Goal: Task Accomplishment & Management: Manage account settings

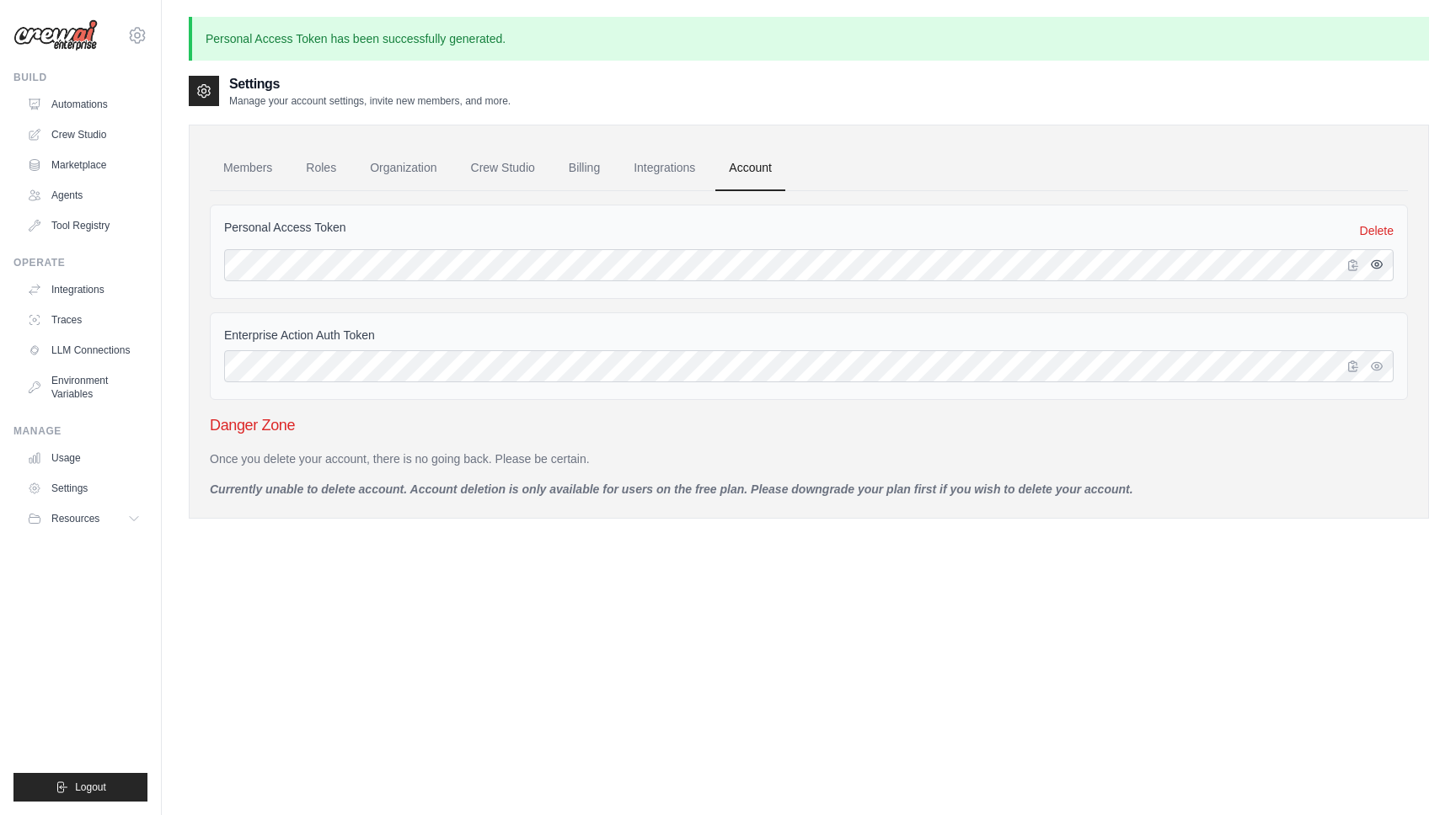
click at [1373, 262] on icon "button" at bounding box center [1377, 264] width 11 height 7
click at [1373, 262] on icon "button" at bounding box center [1376, 264] width 14 height 14
click at [1384, 228] on link "Delete" at bounding box center [1376, 230] width 33 height 17
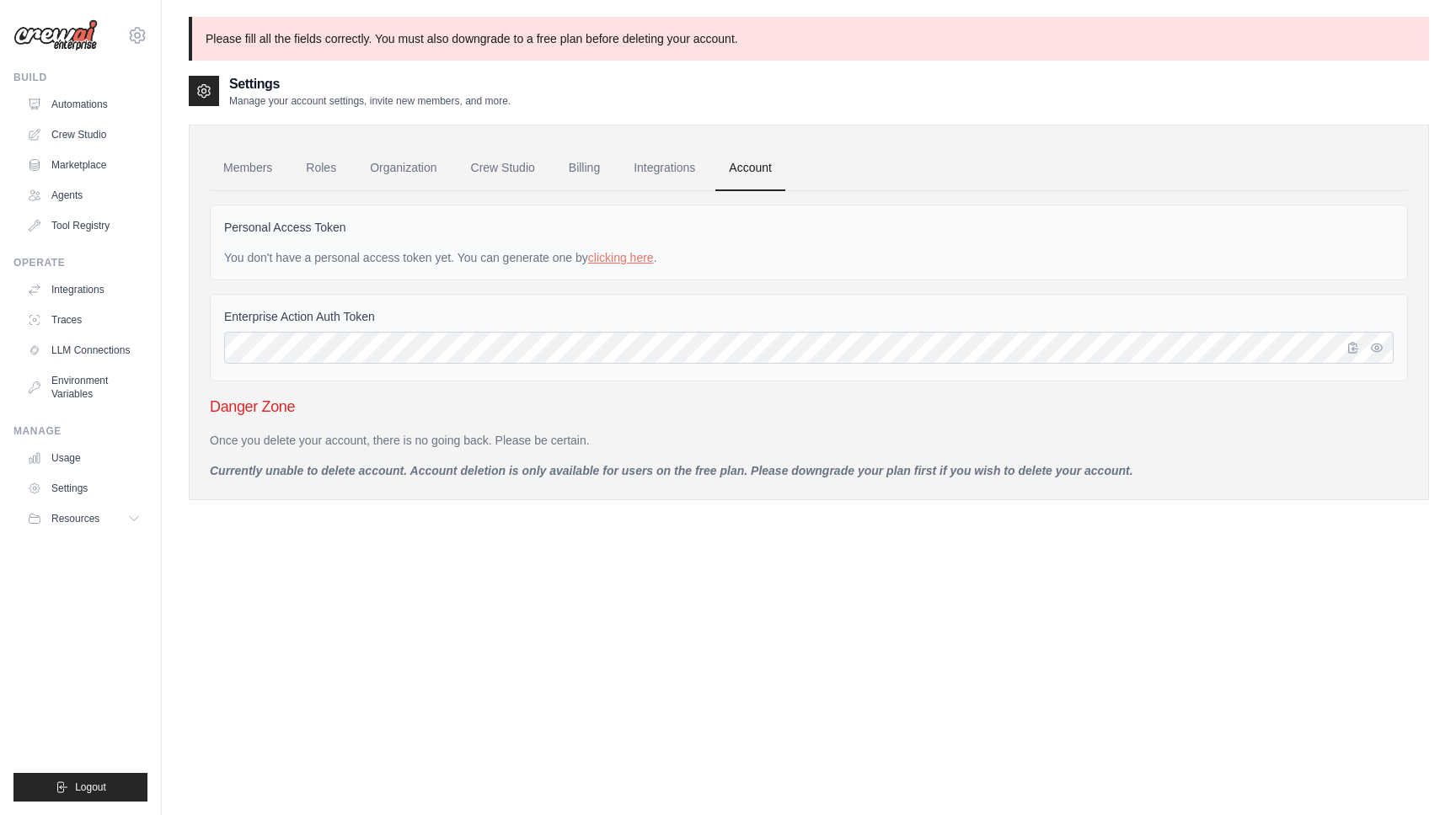
click at [541, 36] on p "Please fill all the fields correctly. You must also downgrade to a free plan be…" at bounding box center [809, 38] width 1240 height 43
copy div "Please fill all the fields correctly. You must also downgrade to a free plan be…"
click at [656, 257] on div "You don't have a personal access token yet. You can generate one by clicking he…" at bounding box center [808, 257] width 1169 height 17
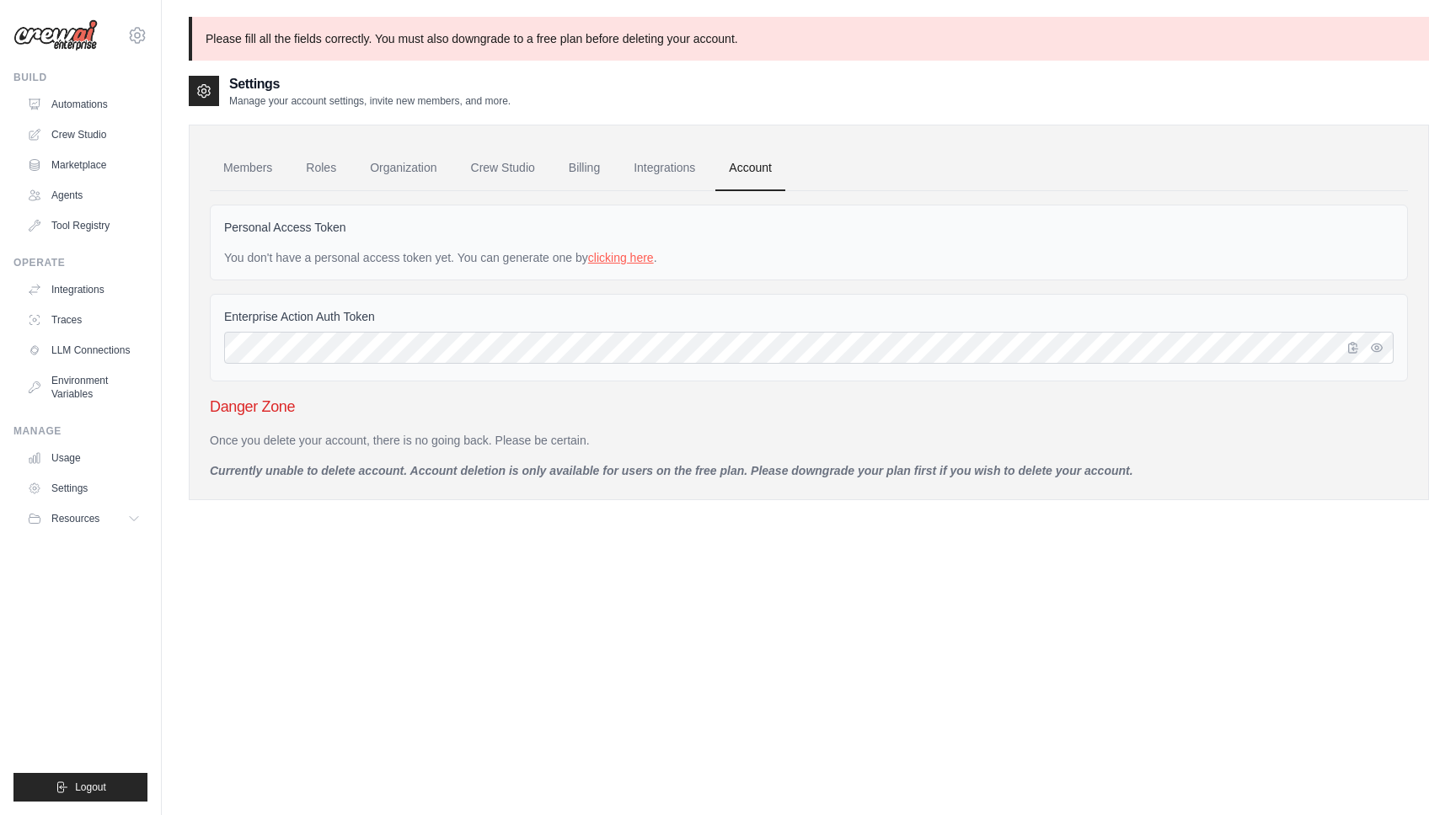
click at [645, 258] on link "clicking here" at bounding box center [620, 257] width 66 height 14
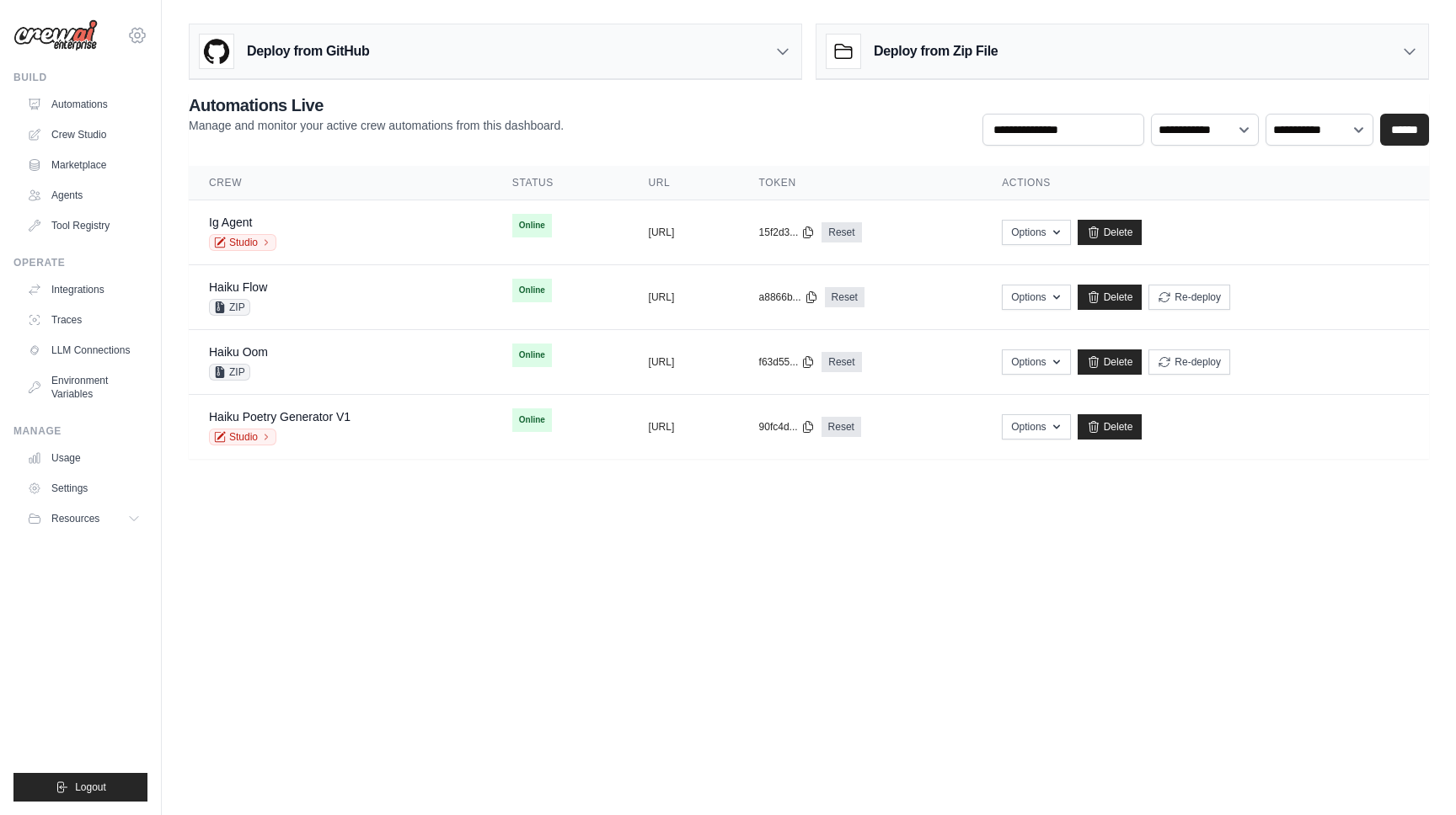
click at [145, 32] on icon at bounding box center [137, 35] width 20 height 20
click at [158, 122] on link "Settings" at bounding box center [137, 113] width 148 height 31
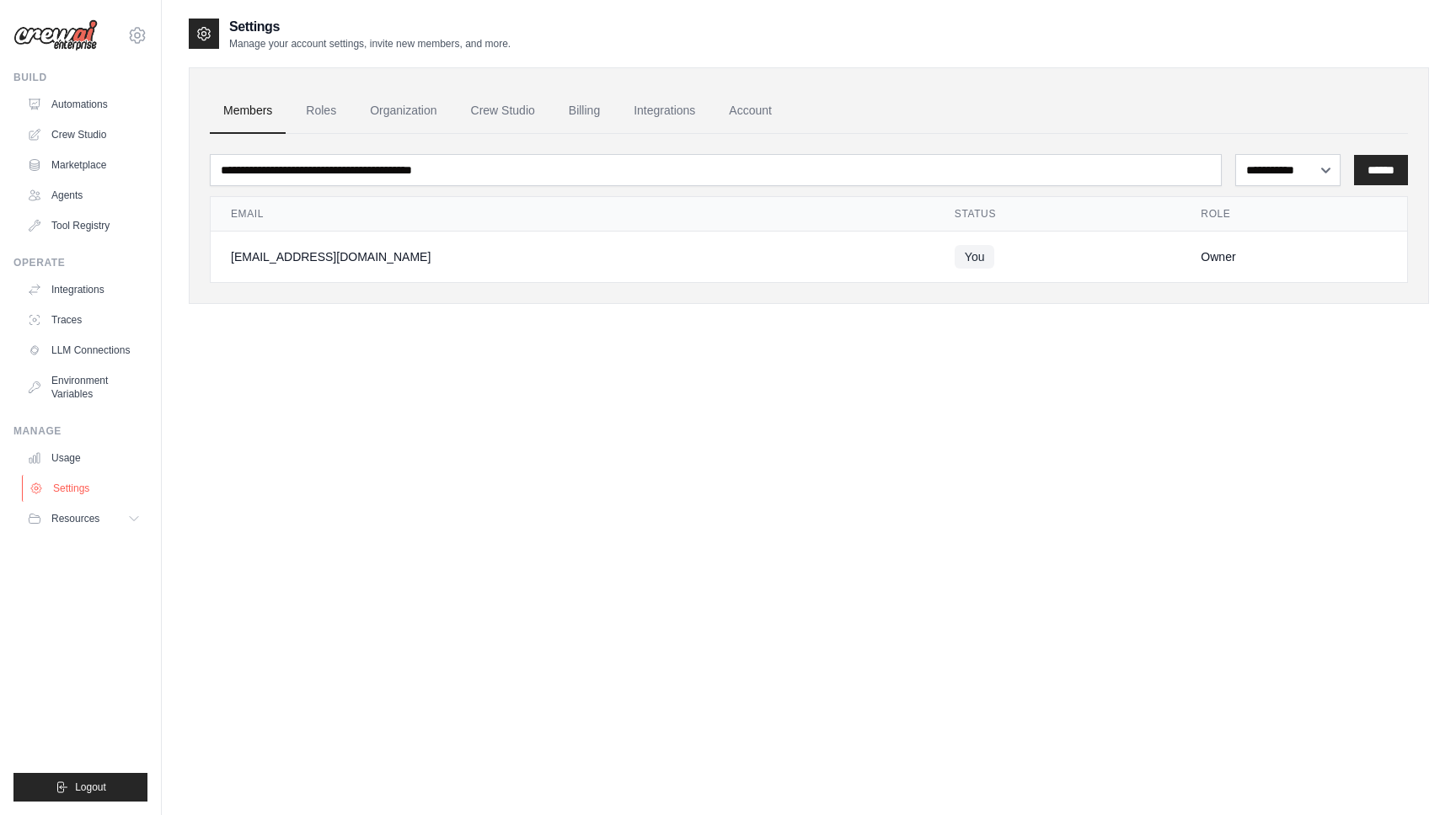
click at [74, 479] on link "Settings" at bounding box center [85, 488] width 127 height 27
click at [64, 488] on link "Settings" at bounding box center [85, 488] width 127 height 27
click at [330, 130] on link "Roles" at bounding box center [321, 111] width 57 height 45
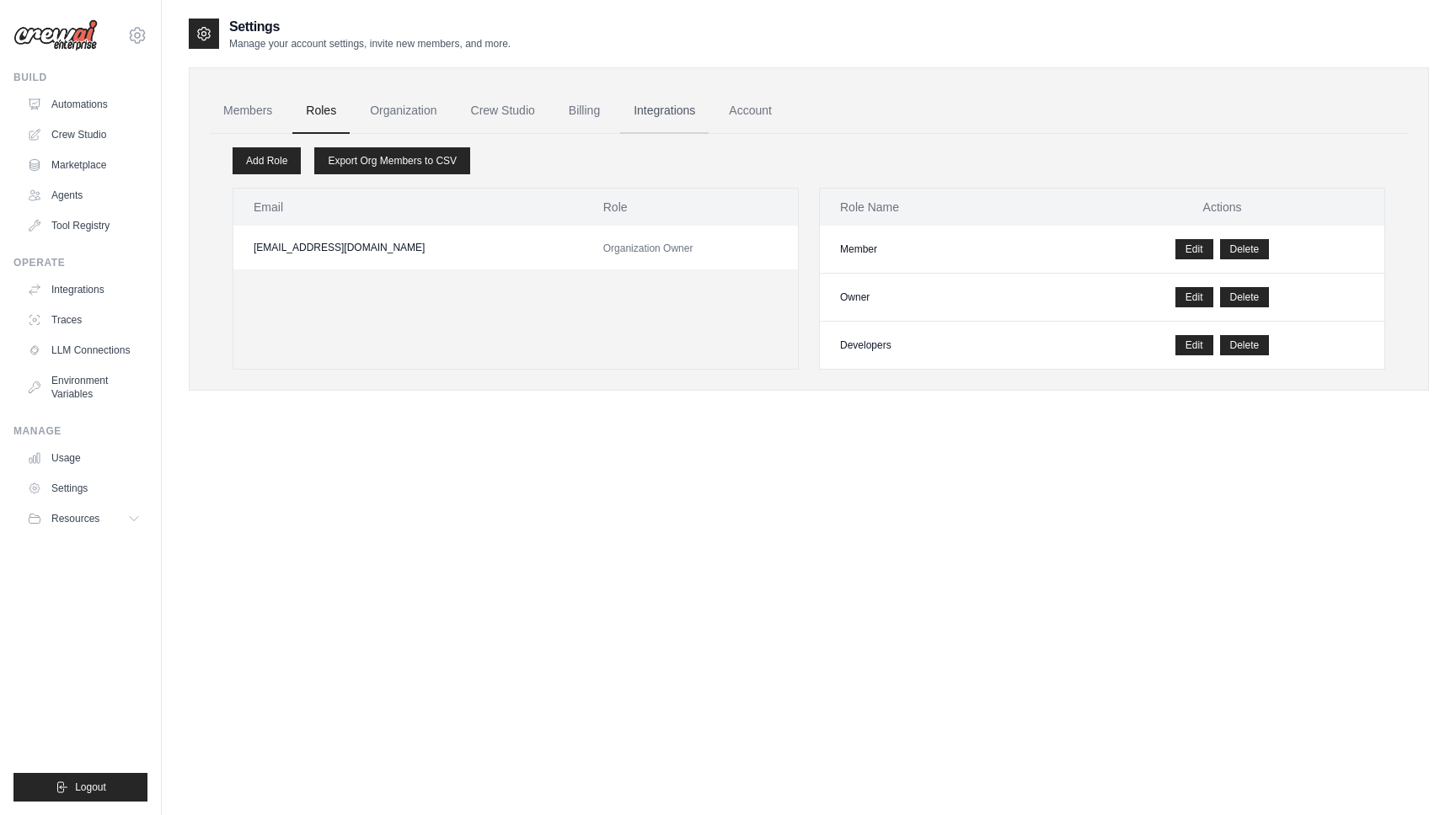
click at [652, 117] on link "Integrations" at bounding box center [665, 111] width 89 height 45
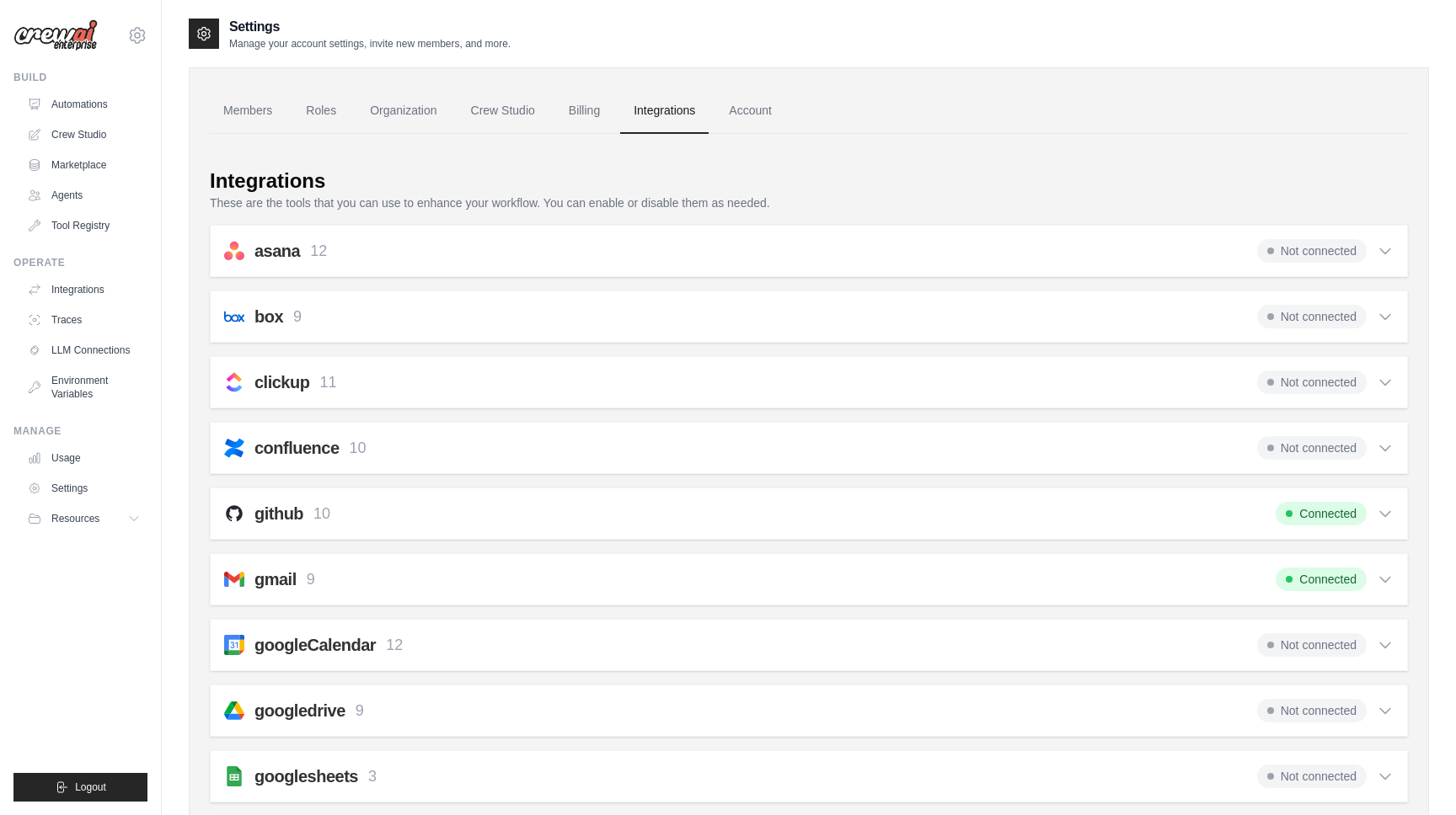
click at [454, 117] on ul "Members Roles Organization Crew Studio Billing Integrations Account" at bounding box center [809, 111] width 1198 height 45
click at [431, 111] on link "Organization" at bounding box center [403, 111] width 93 height 45
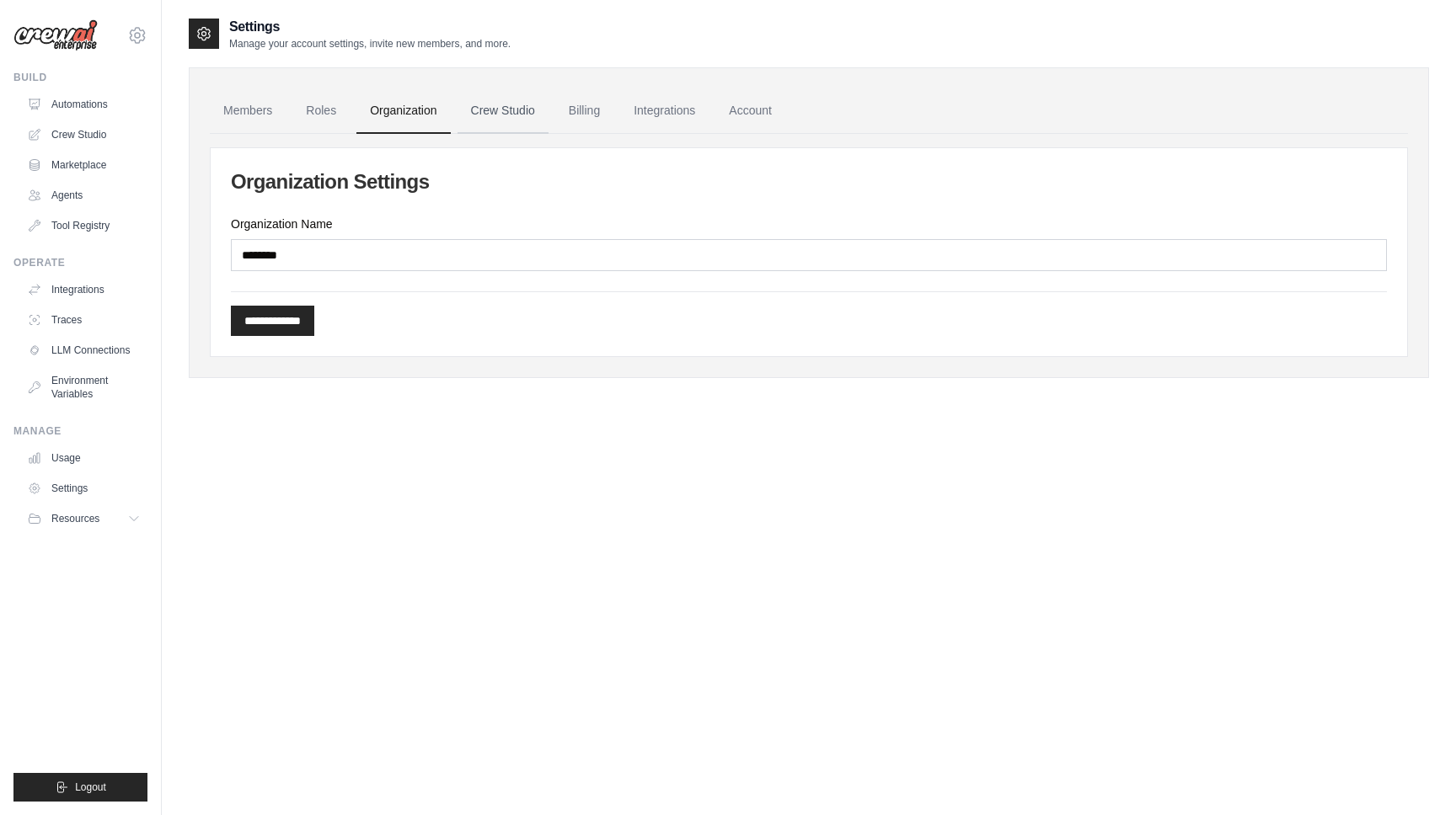
click at [501, 114] on link "Crew Studio" at bounding box center [503, 111] width 91 height 45
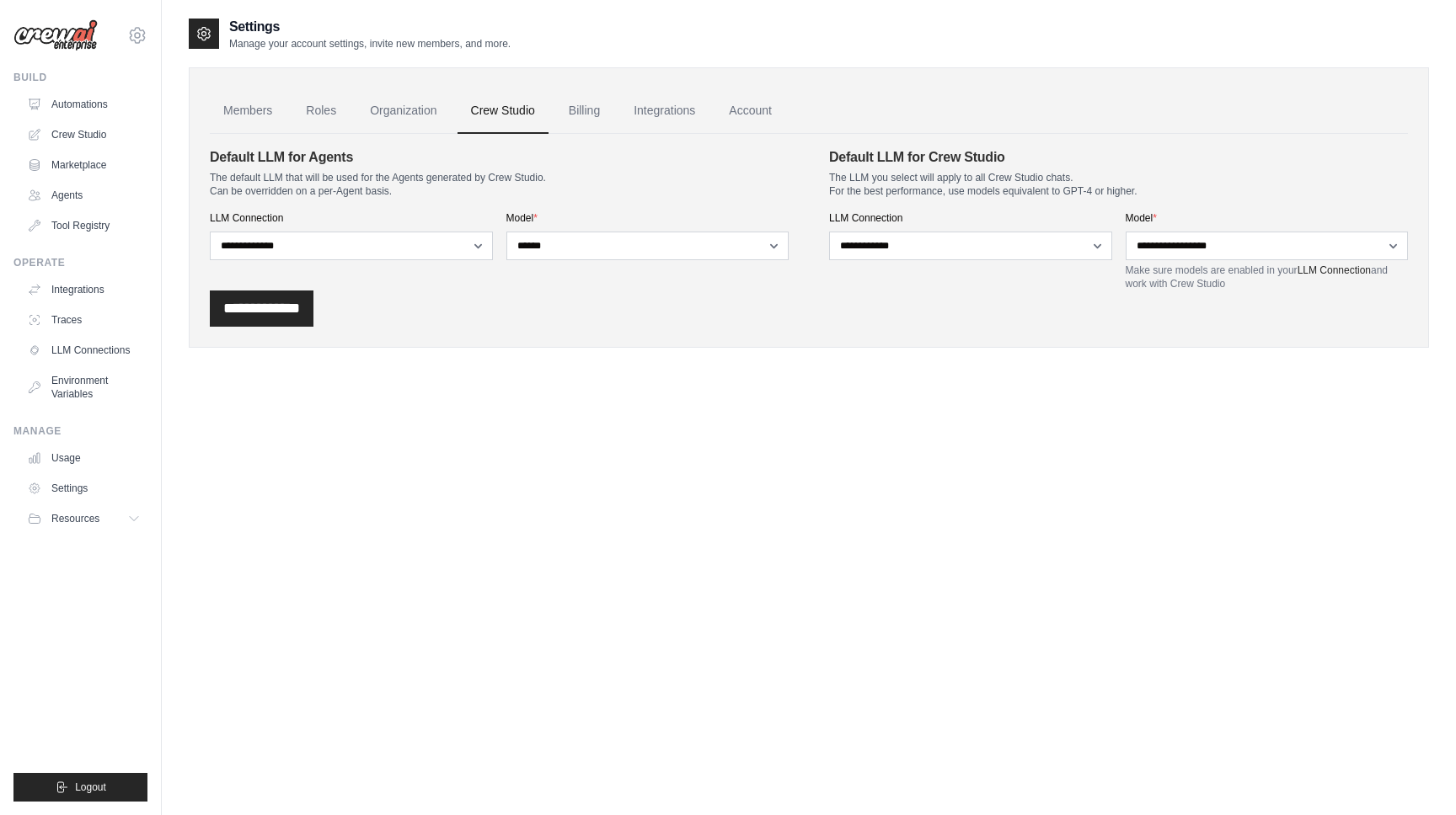
click at [753, 107] on link "Account" at bounding box center [751, 111] width 70 height 45
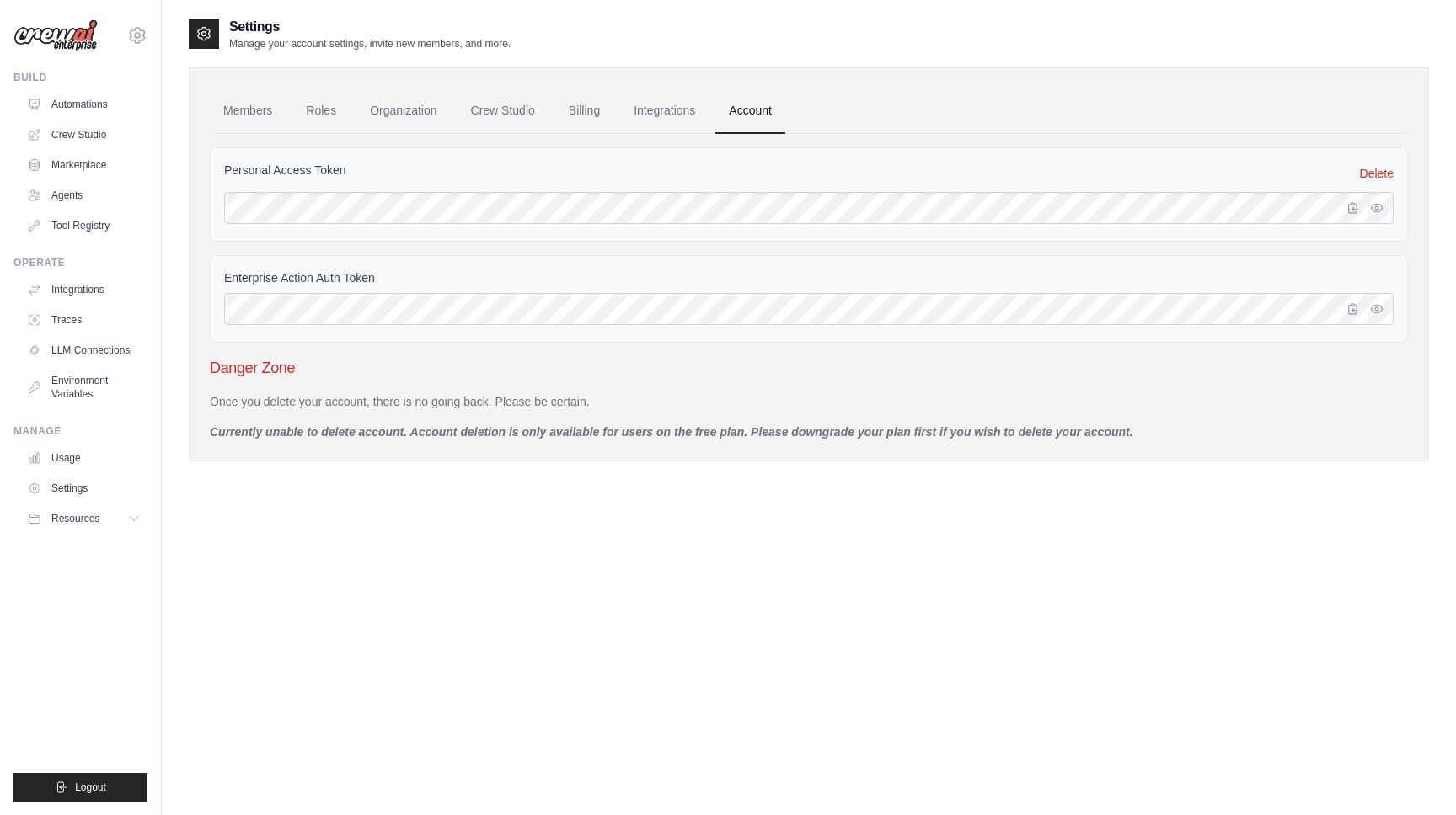
click at [407, 224] on div "Personal Access Token Delete" at bounding box center [809, 194] width 1198 height 94
click at [1373, 210] on icon "button" at bounding box center [1377, 206] width 11 height 7
click at [1373, 210] on icon "button" at bounding box center [1377, 206] width 11 height 10
click at [1387, 315] on div at bounding box center [1368, 309] width 51 height 32
click at [1385, 314] on button "button" at bounding box center [1376, 308] width 20 height 20
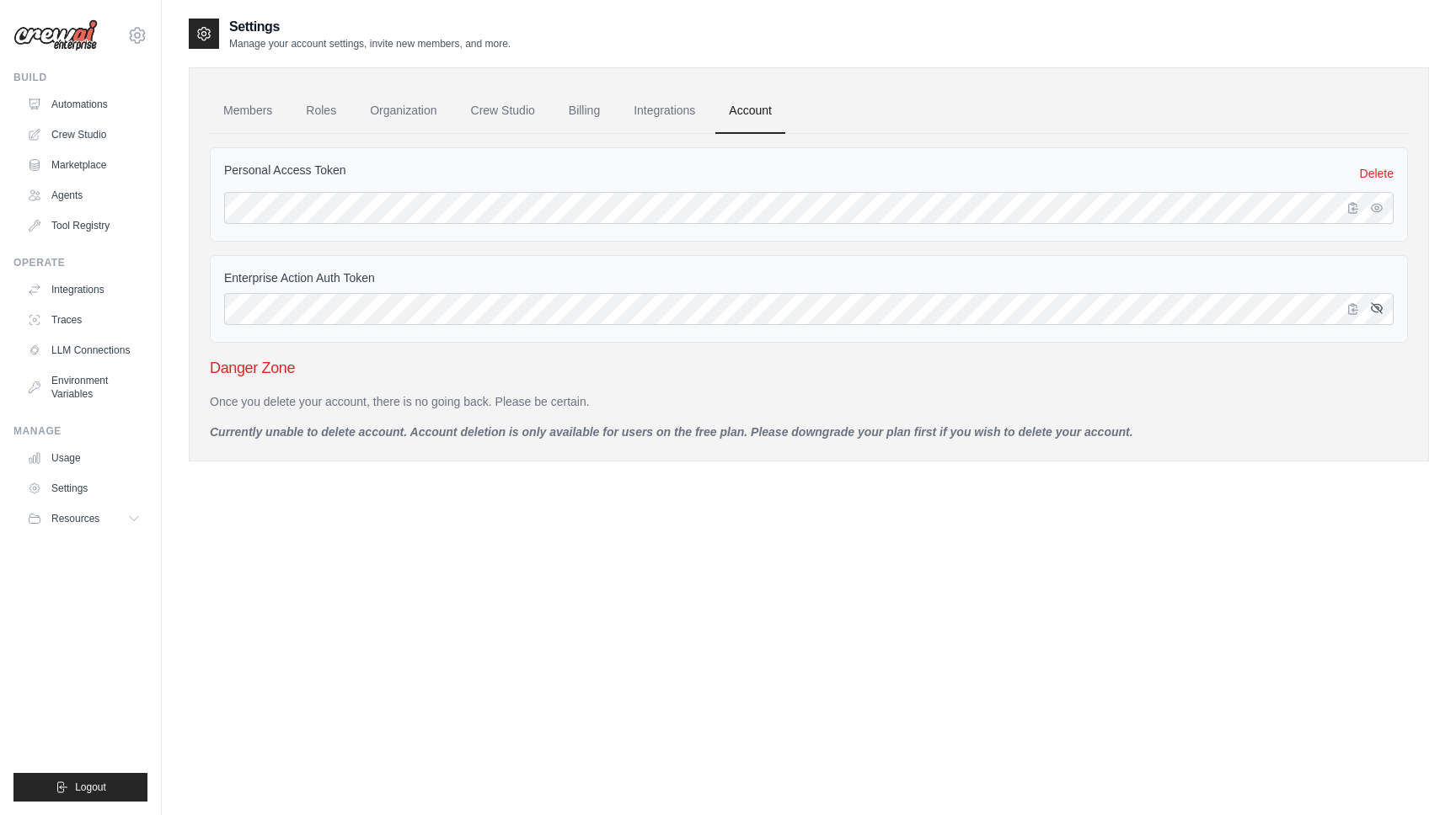
click at [1385, 314] on button "button" at bounding box center [1376, 308] width 20 height 20
click at [1387, 216] on div at bounding box center [1368, 207] width 51 height 32
click at [1385, 212] on button "button" at bounding box center [1376, 207] width 20 height 20
